Goal: Task Accomplishment & Management: Complete application form

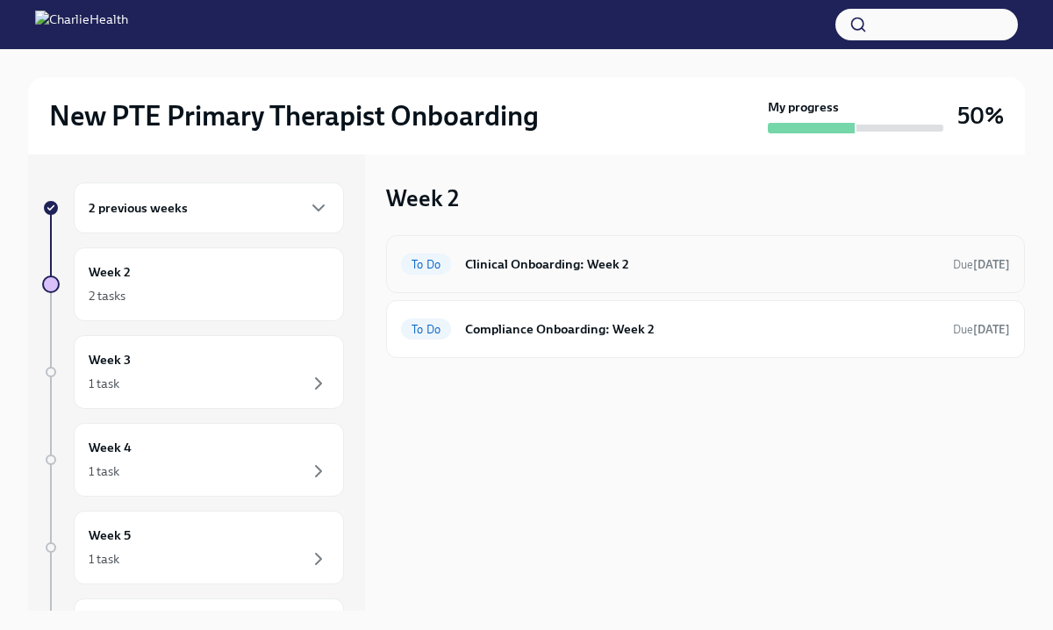
scroll to position [30, 0]
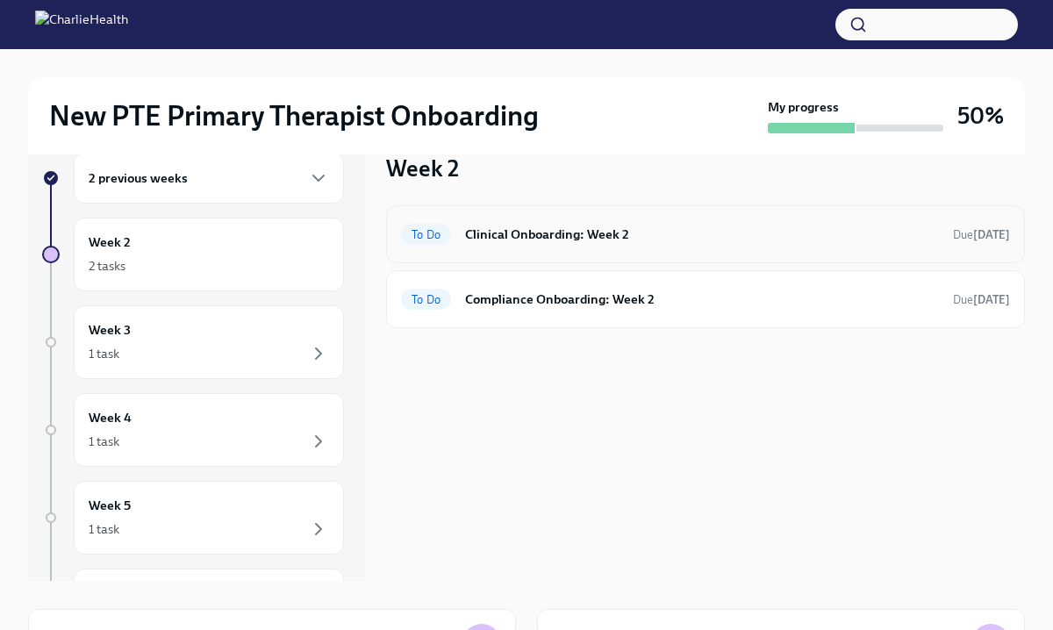
click at [566, 232] on h6 "Clinical Onboarding: Week 2" at bounding box center [702, 234] width 474 height 19
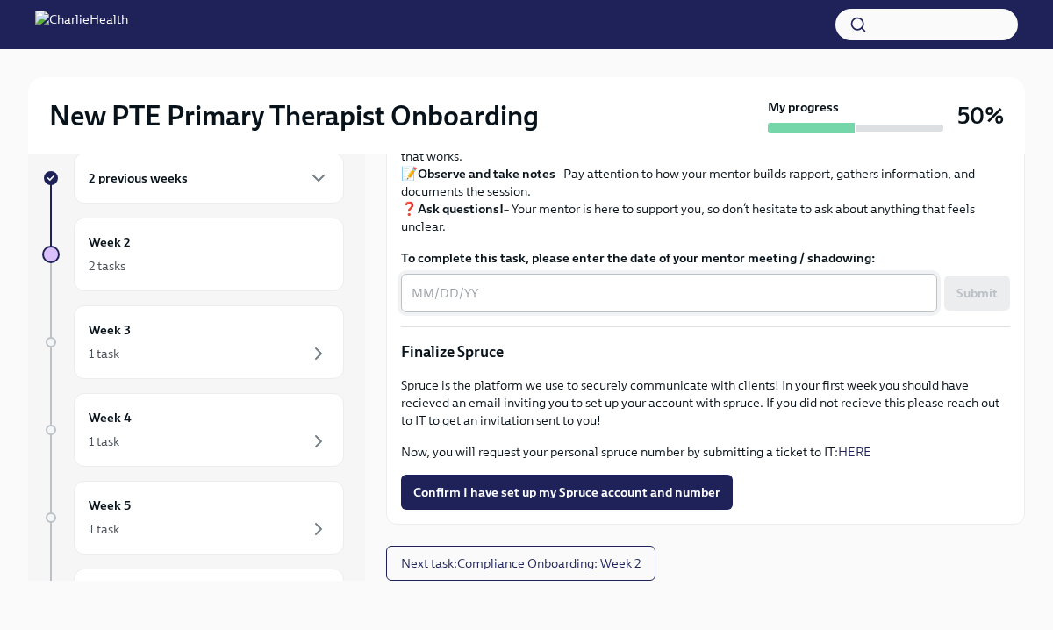
scroll to position [1965, 0]
click at [560, 484] on span "Confirm I have set up my Spruce account and number" at bounding box center [566, 492] width 307 height 18
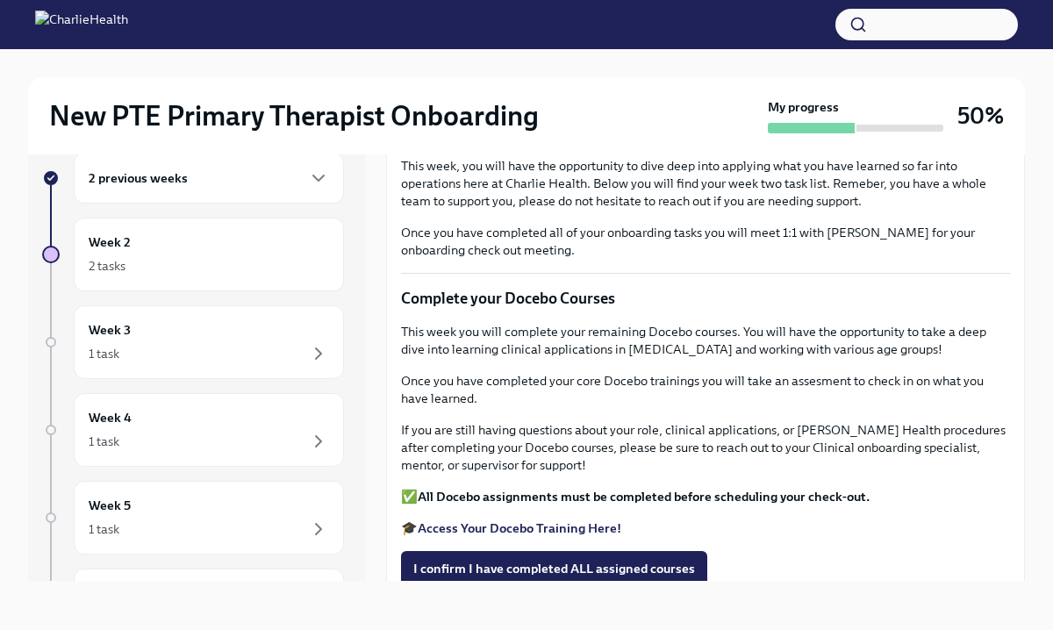
scroll to position [0, 0]
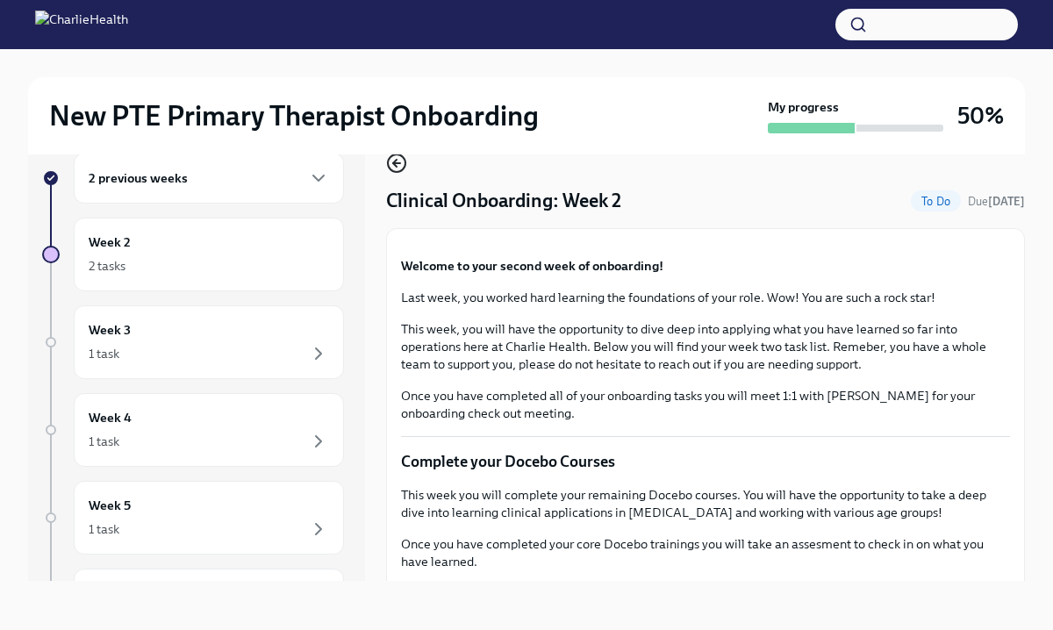
click at [393, 160] on icon "button" at bounding box center [396, 163] width 21 height 21
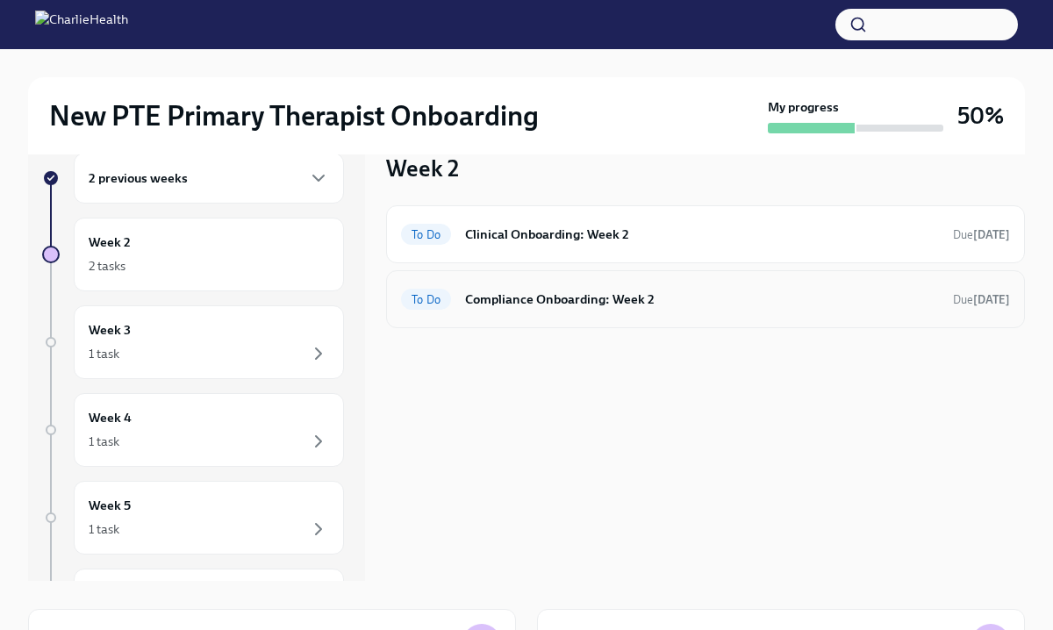
click at [584, 317] on div "To Do Compliance Onboarding: Week 2 Due [DATE]" at bounding box center [705, 299] width 639 height 58
click at [569, 307] on h6 "Compliance Onboarding: Week 2" at bounding box center [702, 299] width 474 height 19
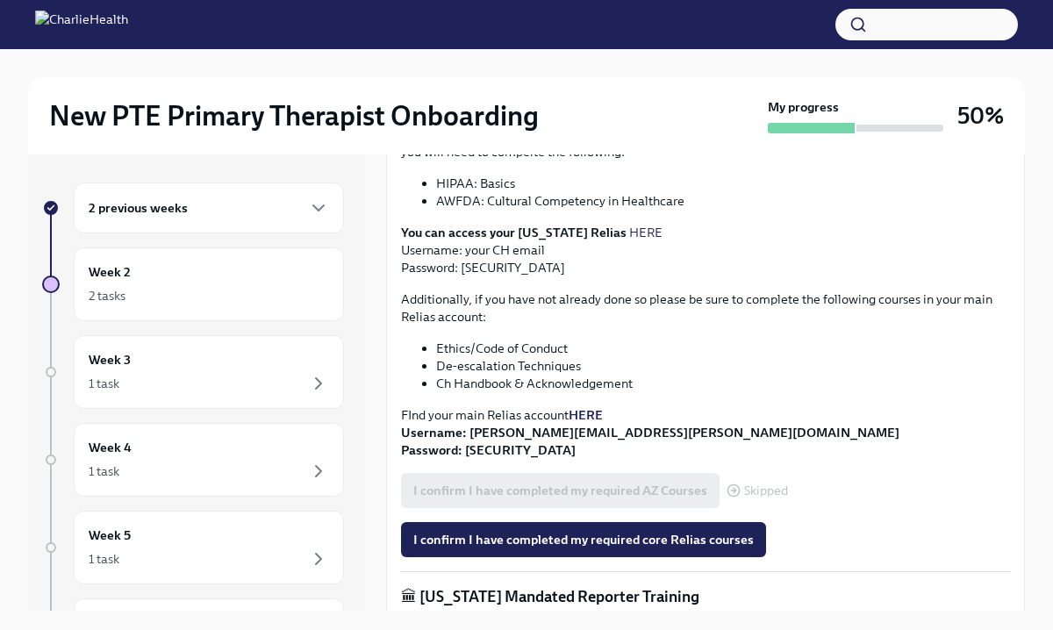
click at [228, 204] on div "2 previous weeks" at bounding box center [209, 207] width 240 height 21
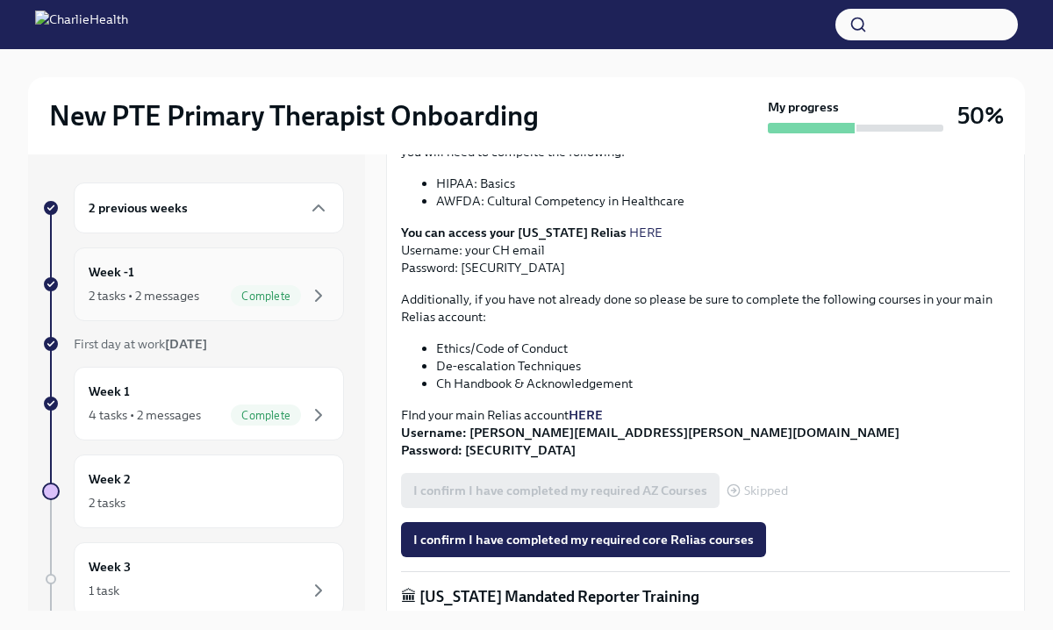
click at [173, 293] on div "2 tasks • 2 messages" at bounding box center [144, 296] width 111 height 18
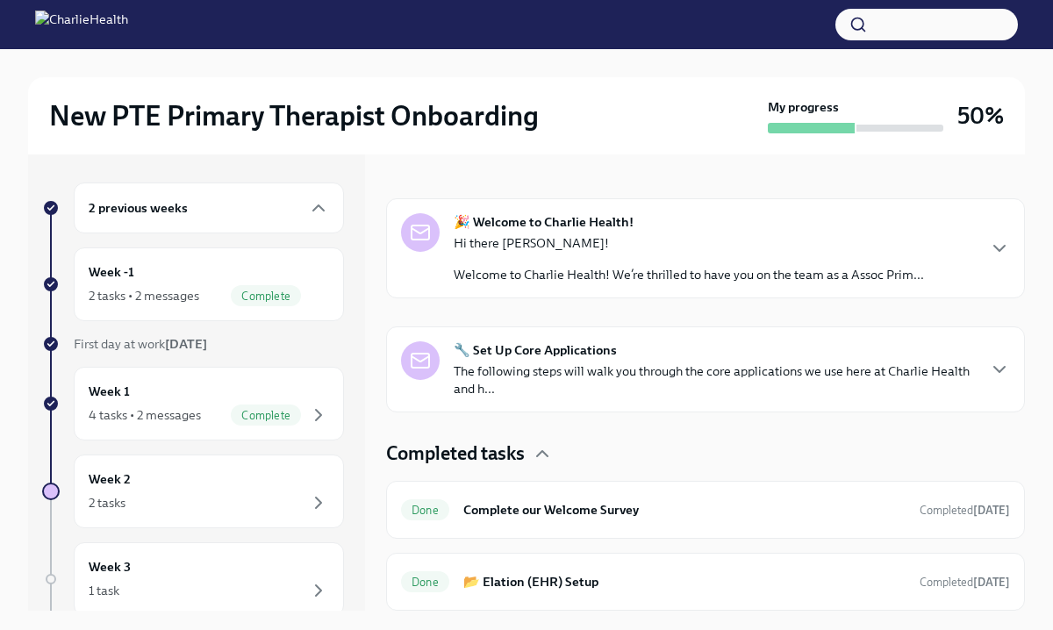
click at [616, 373] on p "The following steps will walk you through the core applications we use here at …" at bounding box center [714, 379] width 521 height 35
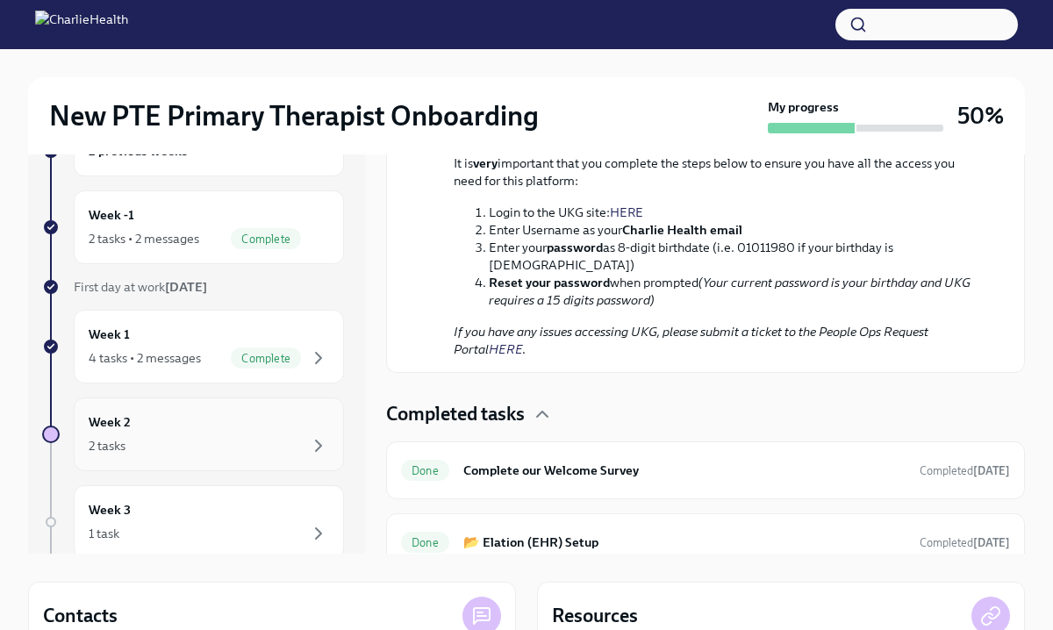
scroll to position [53, 0]
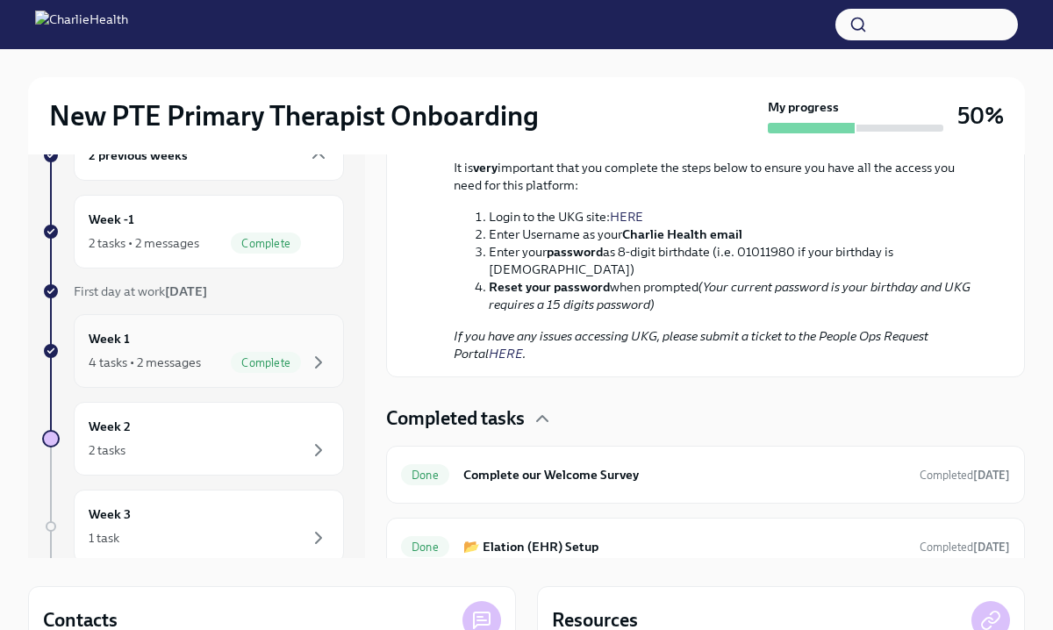
click at [197, 346] on div "Week 1 4 tasks • 2 messages Complete" at bounding box center [209, 351] width 240 height 44
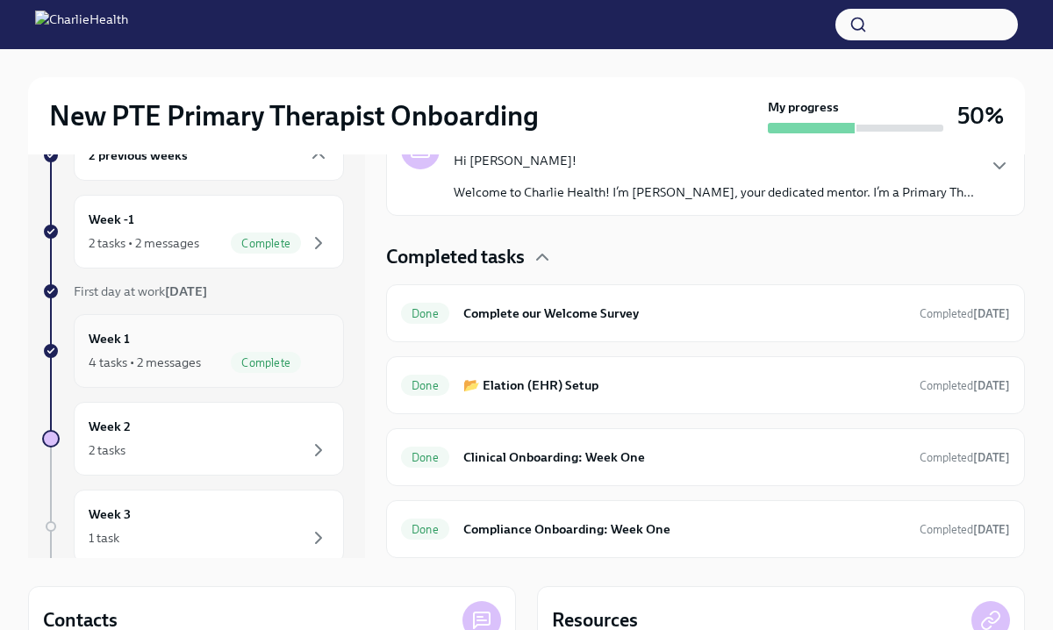
scroll to position [433, 0]
click at [632, 528] on h6 "Compliance Onboarding: Week One" at bounding box center [684, 528] width 442 height 19
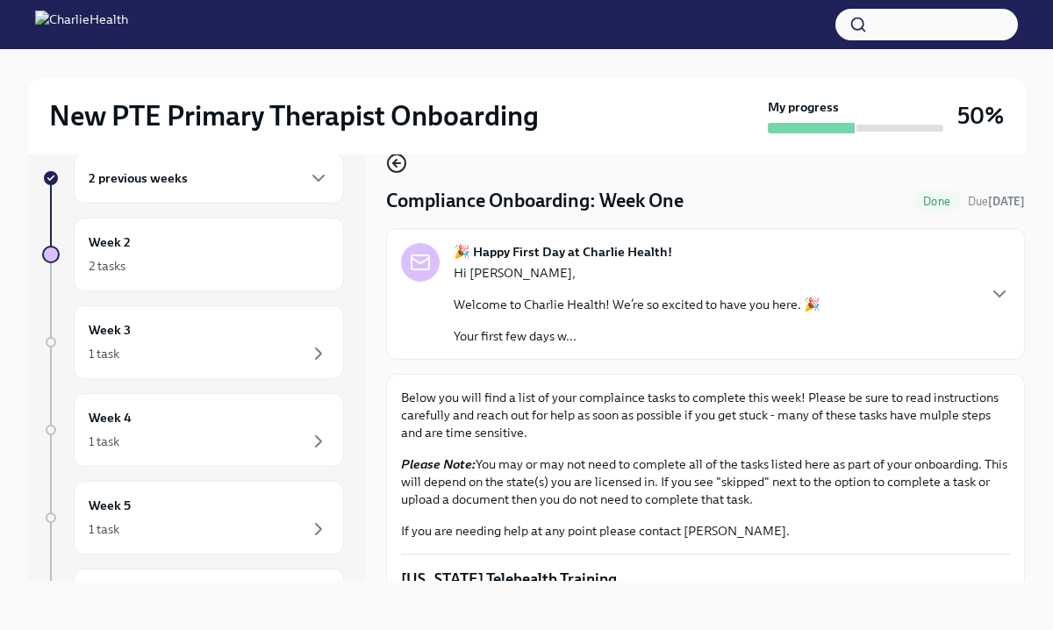
click at [398, 155] on icon "button" at bounding box center [396, 163] width 21 height 21
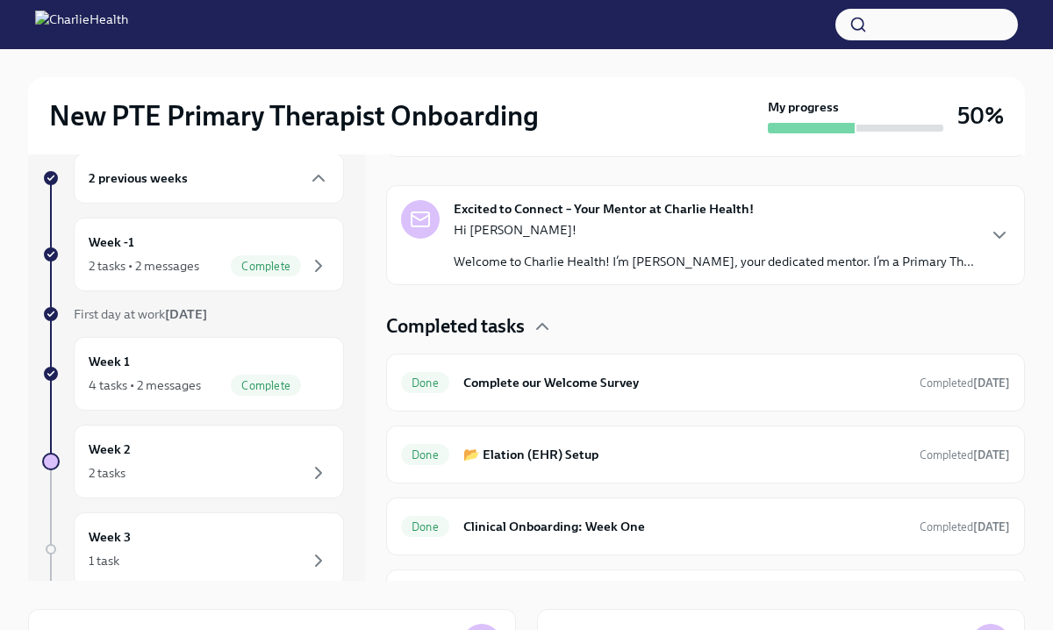
scroll to position [433, 0]
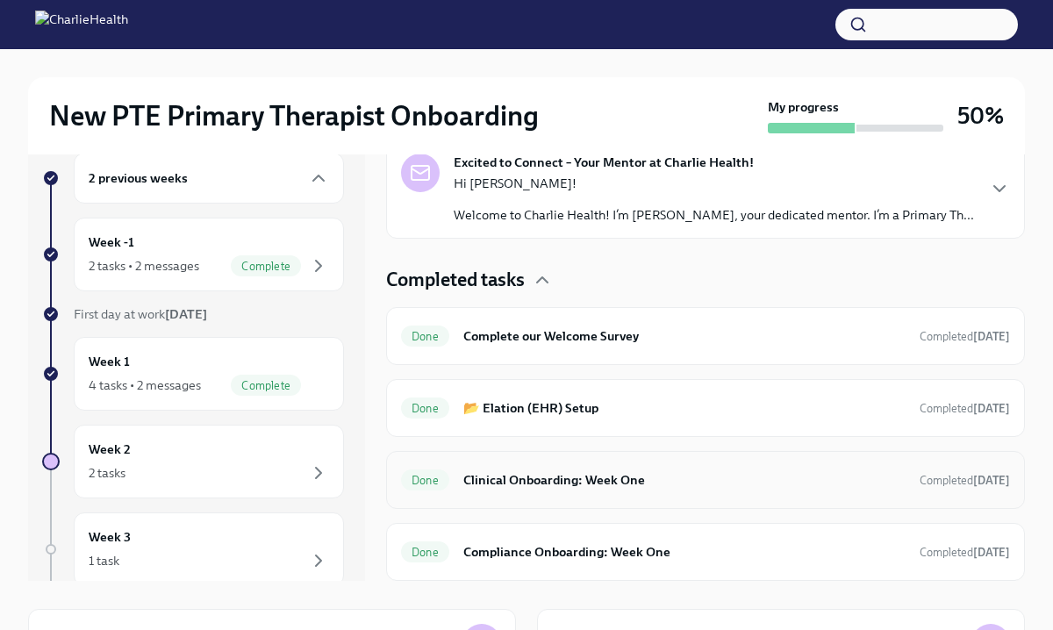
click at [507, 478] on h6 "Clinical Onboarding: Week One" at bounding box center [684, 479] width 442 height 19
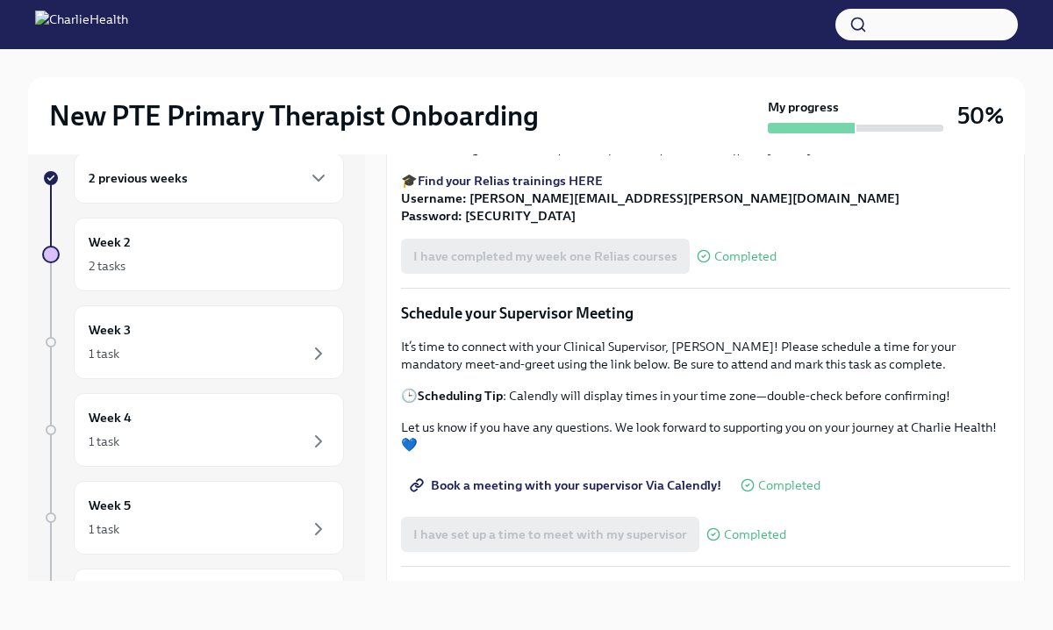
scroll to position [1104, 0]
click at [173, 264] on div "2 tasks" at bounding box center [209, 265] width 240 height 21
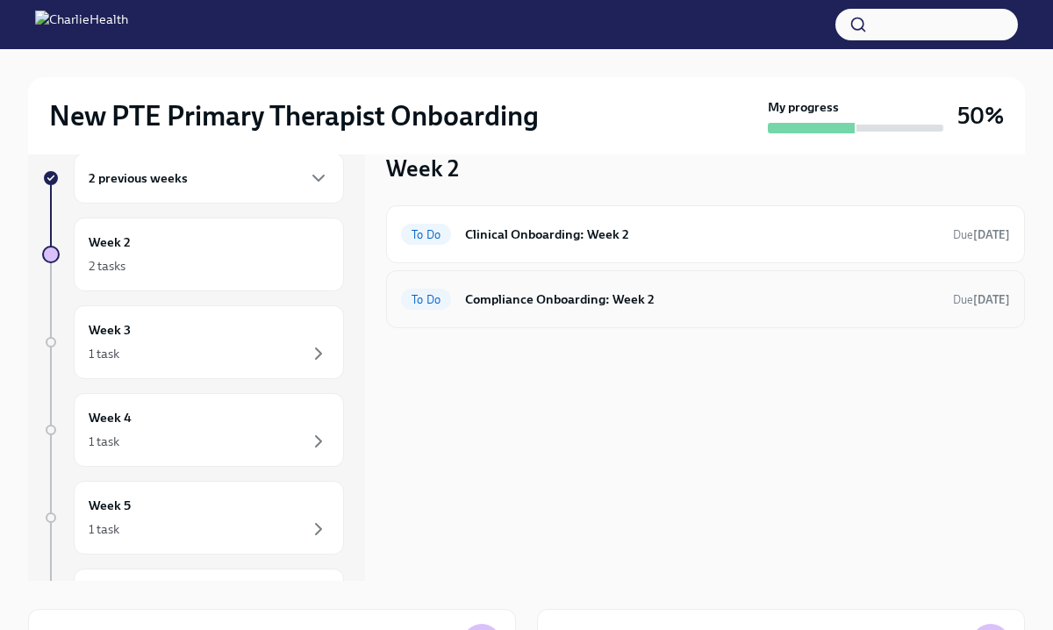
click at [555, 301] on h6 "Compliance Onboarding: Week 2" at bounding box center [702, 299] width 474 height 19
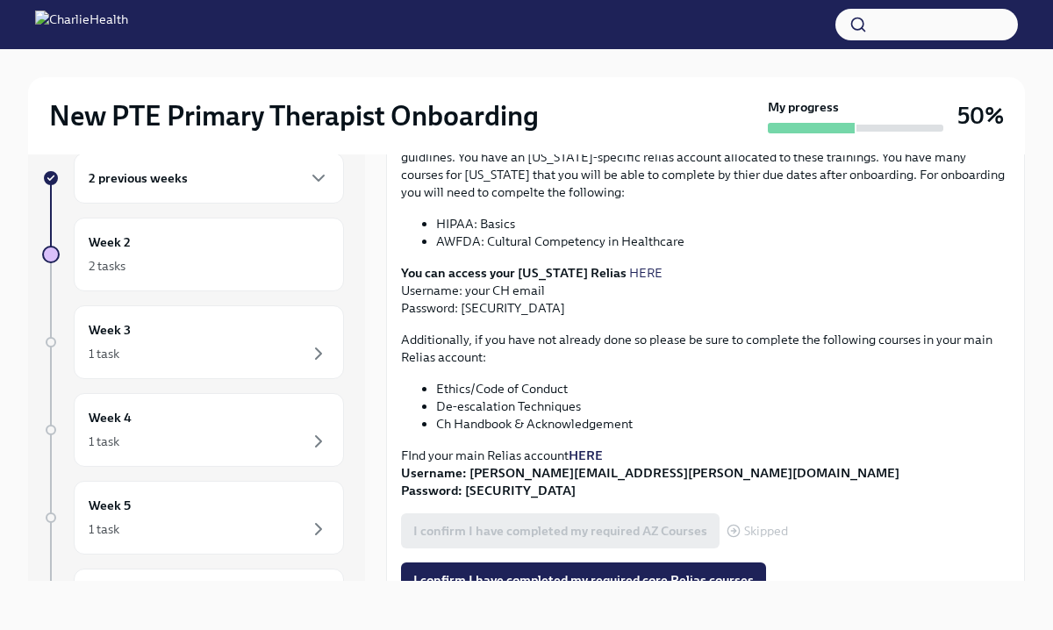
scroll to position [460, 0]
